Goal: Task Accomplishment & Management: Complete application form

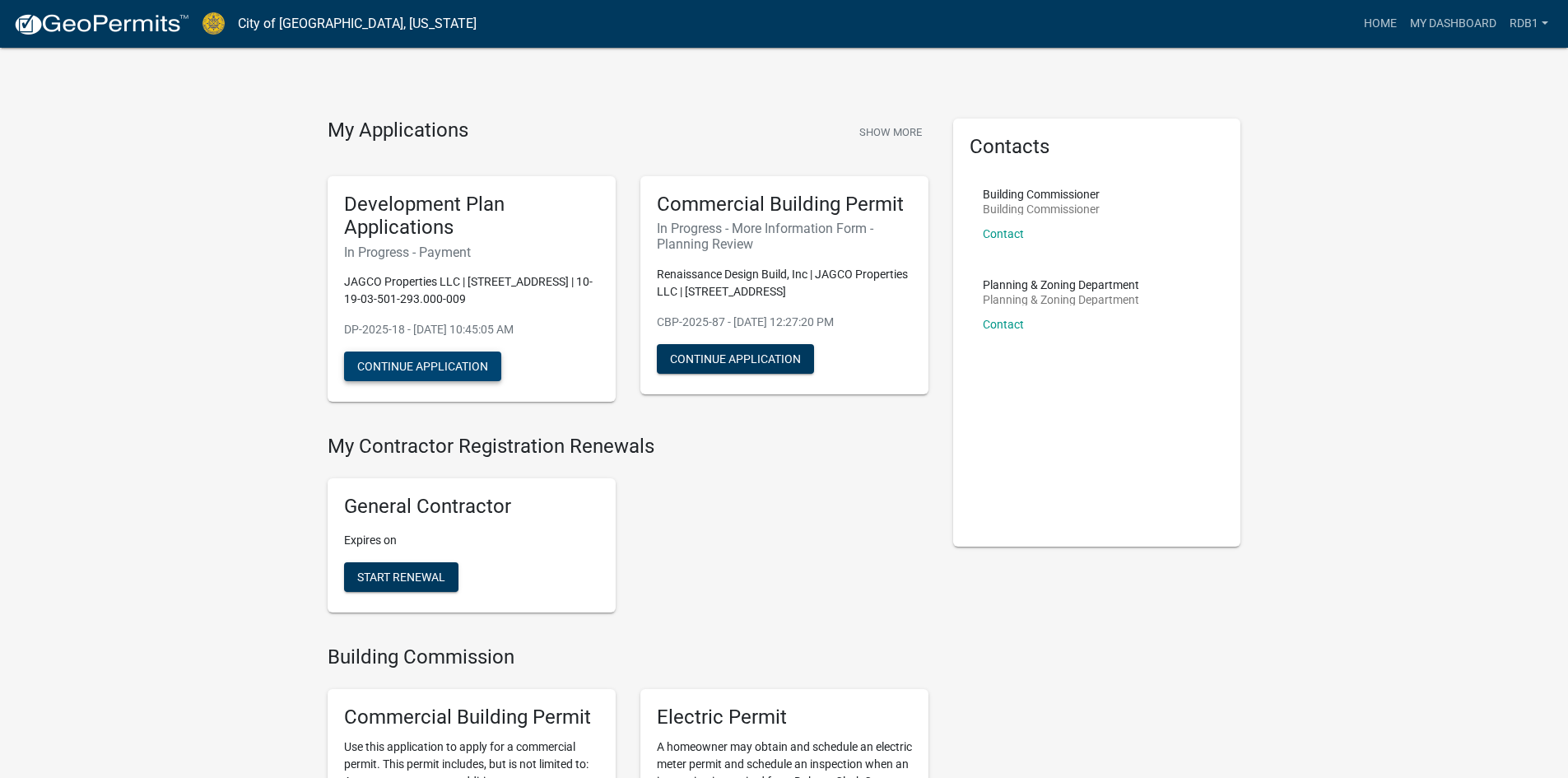
click at [428, 367] on button "Continue Application" at bounding box center [422, 367] width 157 height 30
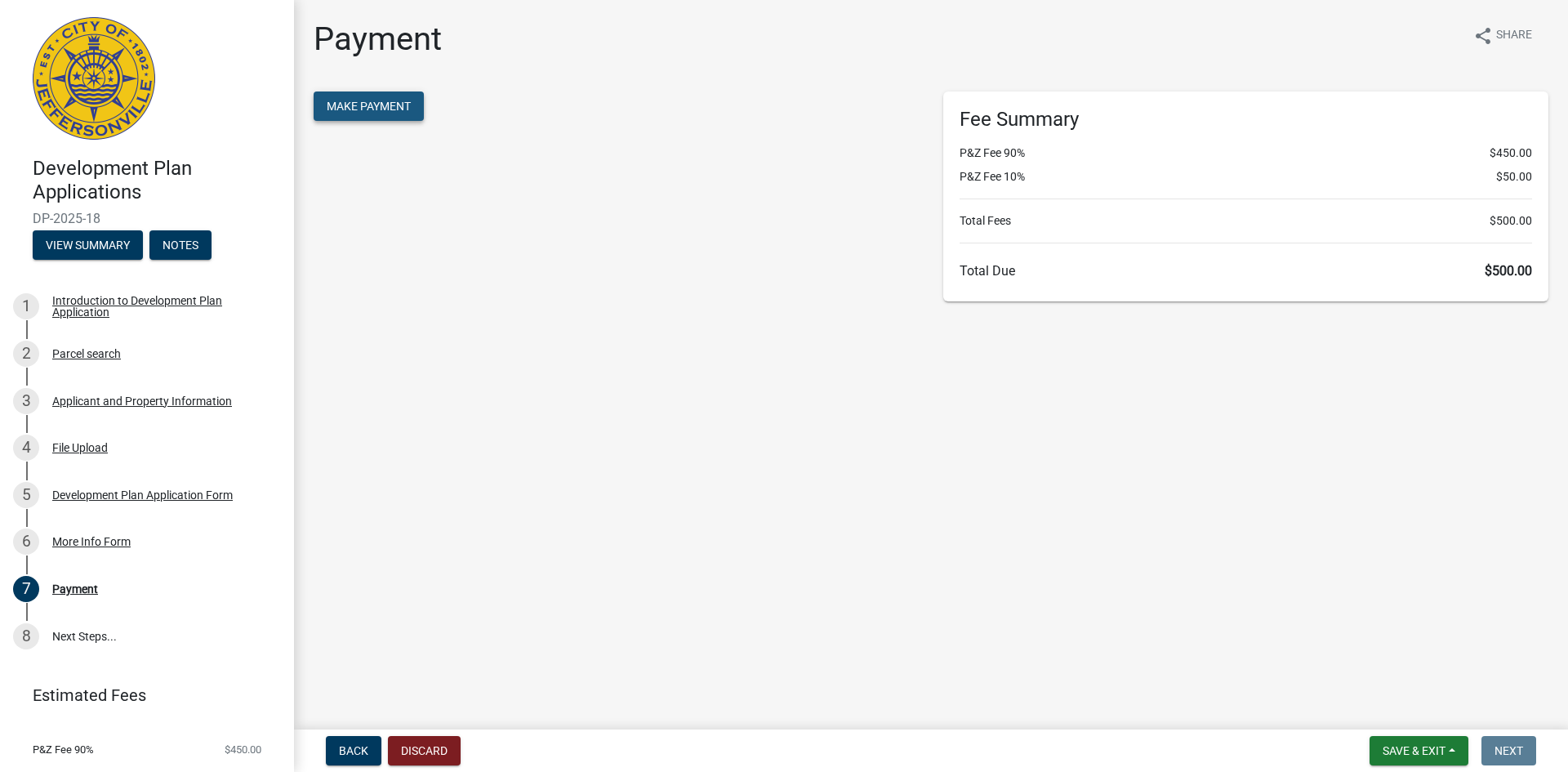
click at [401, 101] on span "Make Payment" at bounding box center [368, 106] width 84 height 13
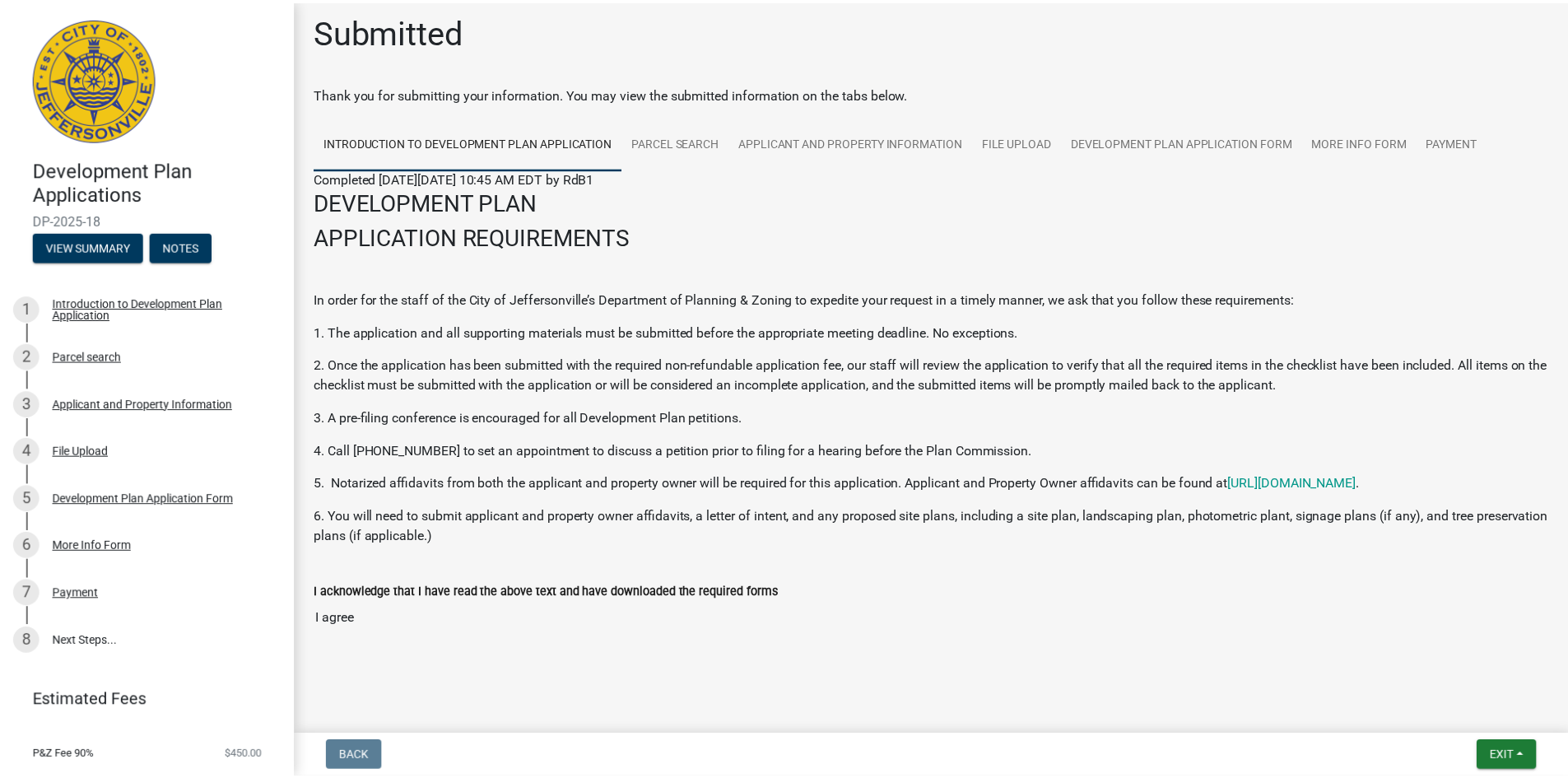
scroll to position [12, 0]
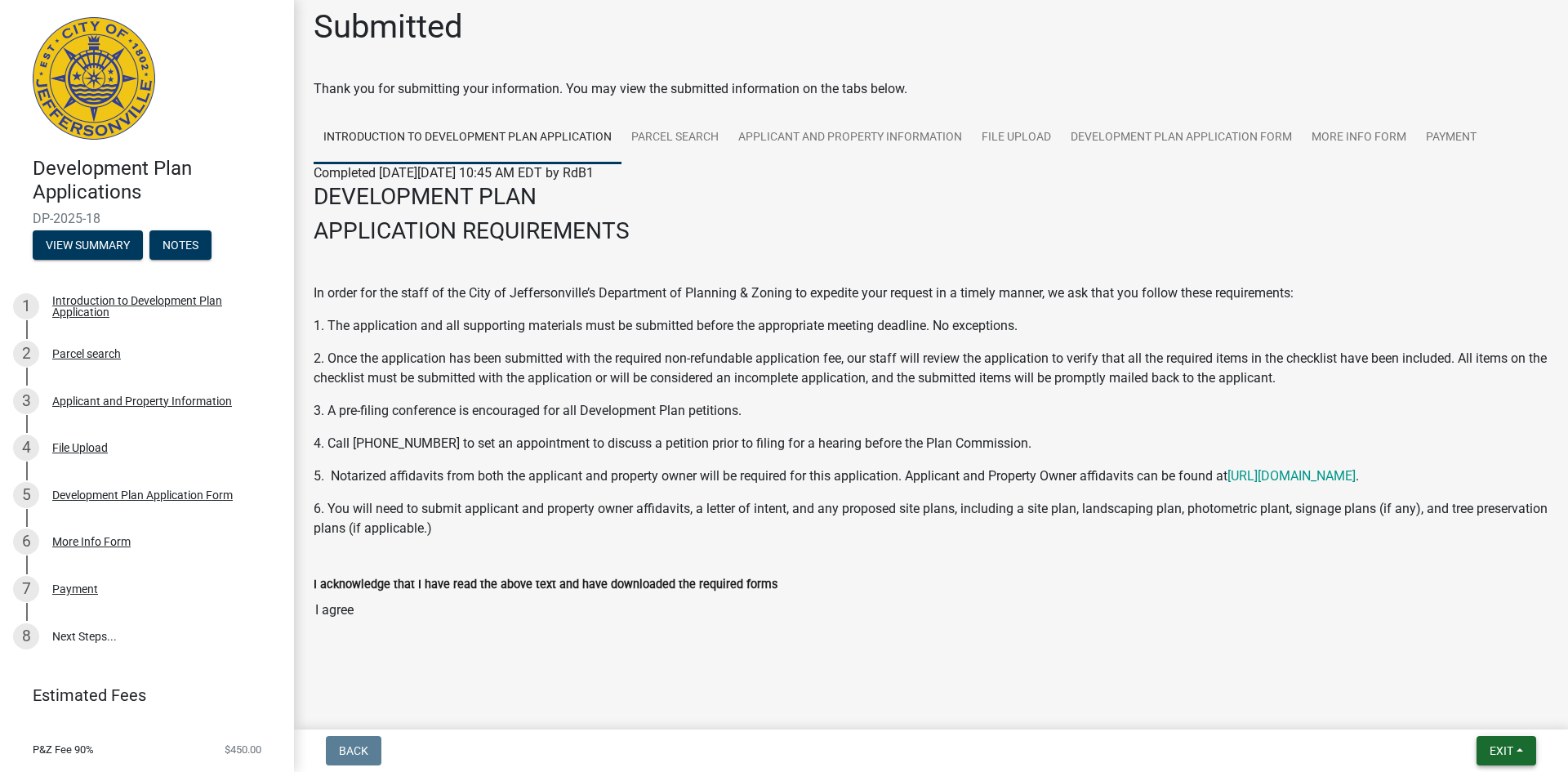
click at [1490, 751] on span "Exit" at bounding box center [1502, 751] width 24 height 13
click at [1453, 711] on button "Save & Exit" at bounding box center [1470, 708] width 130 height 39
